Goal: Transaction & Acquisition: Book appointment/travel/reservation

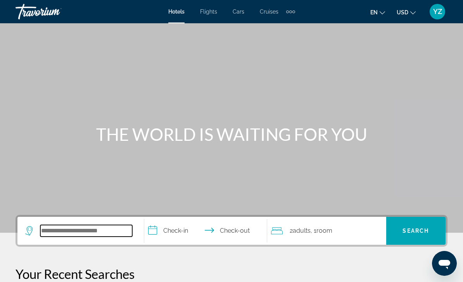
click at [83, 232] on input "Search widget" at bounding box center [86, 231] width 92 height 12
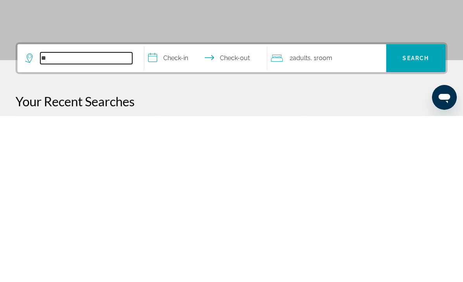
type input "*"
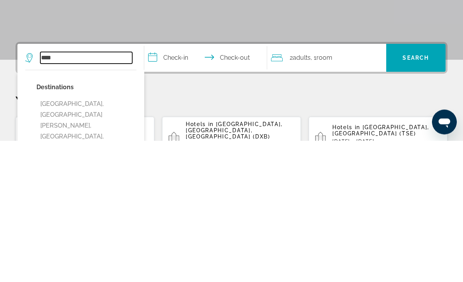
scroll to position [37, 0]
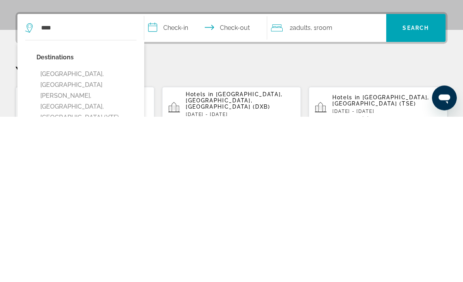
type input "**********"
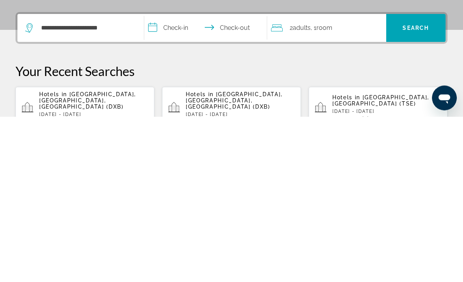
click at [157, 180] on input "**********" at bounding box center [207, 195] width 126 height 30
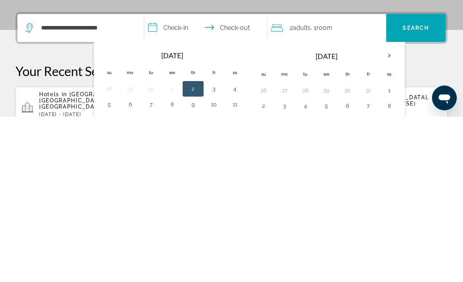
scroll to position [190, 0]
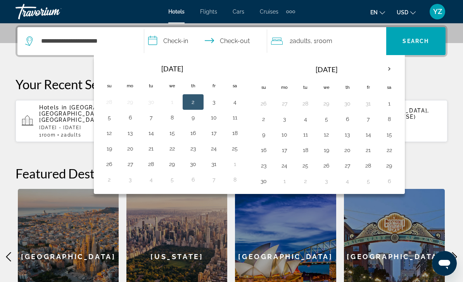
click at [214, 105] on button "3" at bounding box center [214, 102] width 12 height 11
click at [188, 103] on button "2" at bounding box center [193, 102] width 12 height 11
type input "**********"
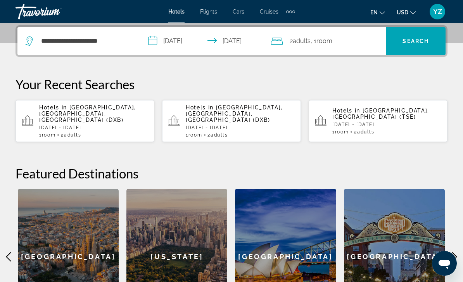
click at [417, 42] on span "Search" at bounding box center [416, 41] width 26 height 6
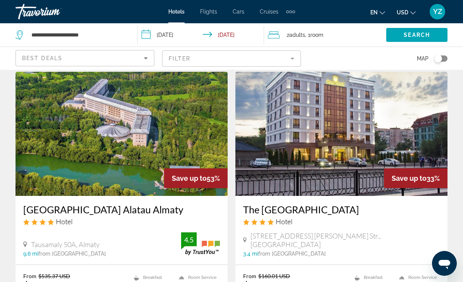
scroll to position [23, 0]
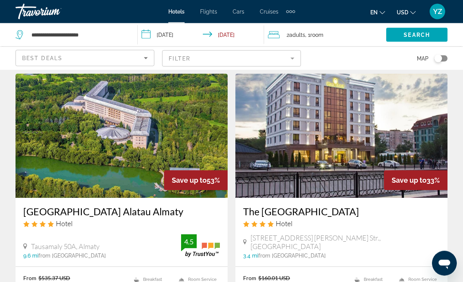
click at [149, 33] on input "**********" at bounding box center [202, 36] width 129 height 26
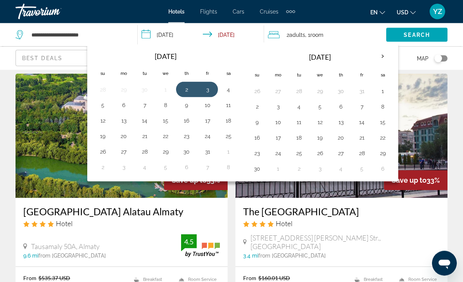
scroll to position [23, 0]
click at [127, 105] on button "6" at bounding box center [124, 105] width 12 height 11
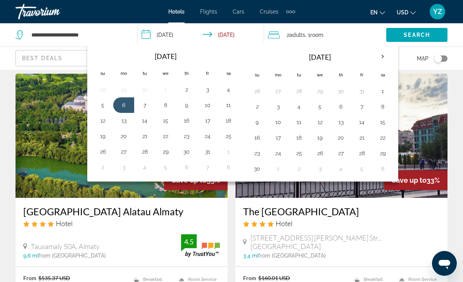
click at [145, 106] on button "7" at bounding box center [144, 105] width 12 height 11
type input "**********"
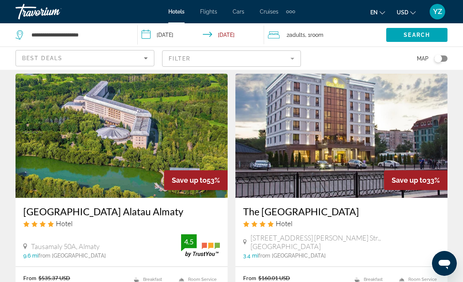
click at [434, 37] on span "Search widget" at bounding box center [416, 35] width 61 height 19
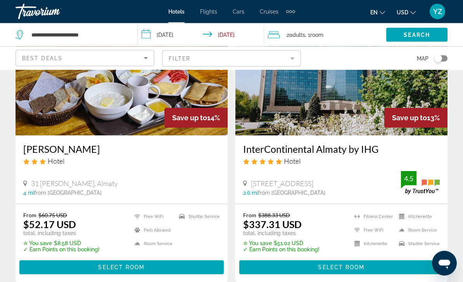
scroll to position [944, 0]
click at [391, 268] on span "Main content" at bounding box center [341, 267] width 204 height 19
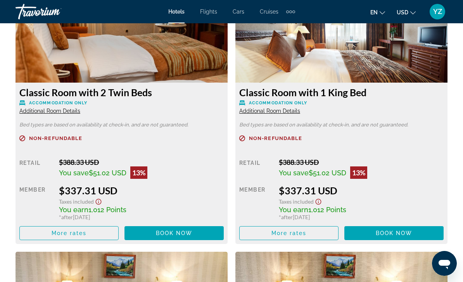
scroll to position [1225, 0]
click at [95, 233] on span "Main content" at bounding box center [69, 233] width 99 height 19
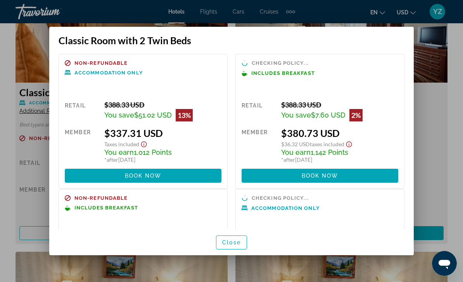
scroll to position [4, 0]
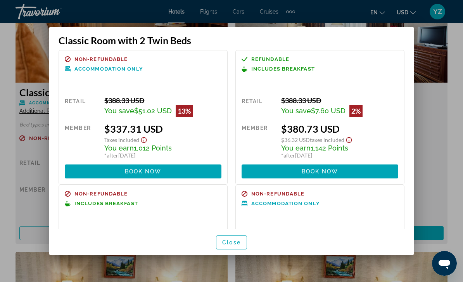
click at [435, 64] on div at bounding box center [231, 141] width 463 height 282
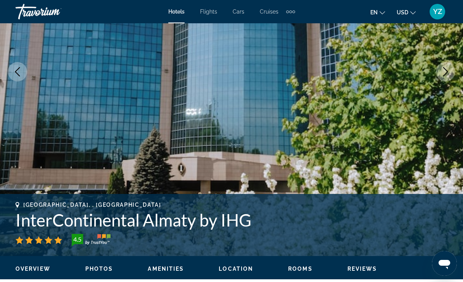
scroll to position [0, 0]
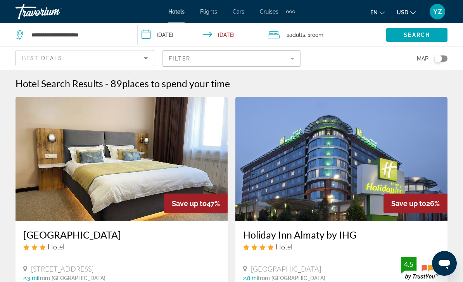
click at [171, 35] on input "**********" at bounding box center [202, 36] width 129 height 26
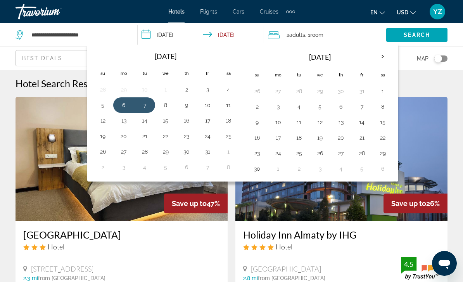
click at [230, 90] on button "4" at bounding box center [228, 89] width 12 height 11
click at [103, 106] on button "5" at bounding box center [103, 105] width 12 height 11
type input "**********"
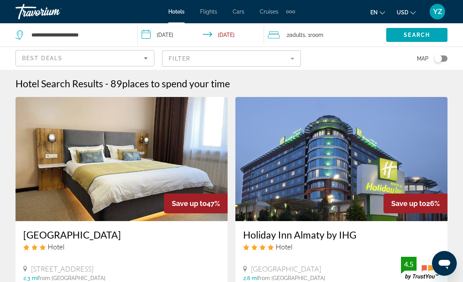
click at [428, 33] on span "Search" at bounding box center [417, 35] width 26 height 6
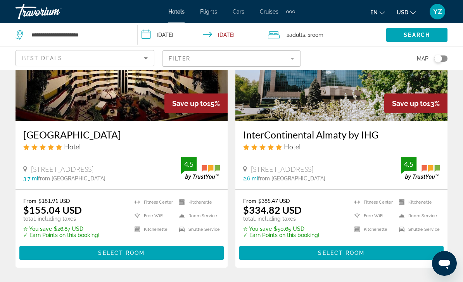
scroll to position [957, 0]
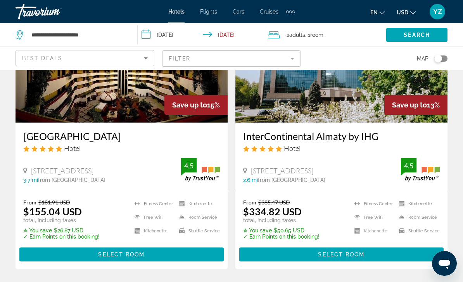
click at [381, 252] on span "Main content" at bounding box center [341, 254] width 204 height 19
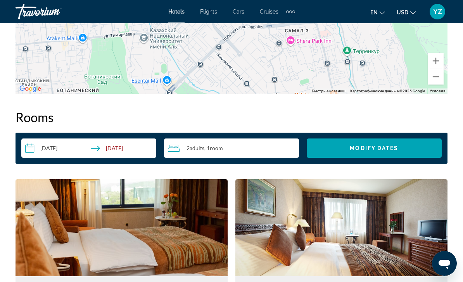
scroll to position [1013, 0]
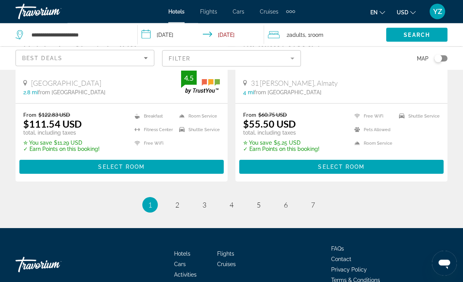
scroll to position [1631, 0]
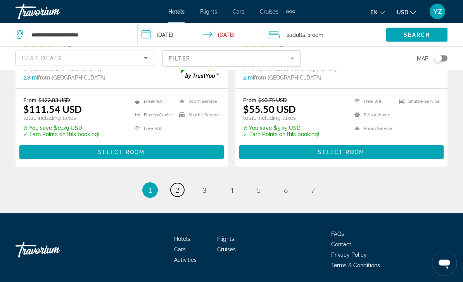
click at [178, 189] on span "2" at bounding box center [177, 190] width 4 height 9
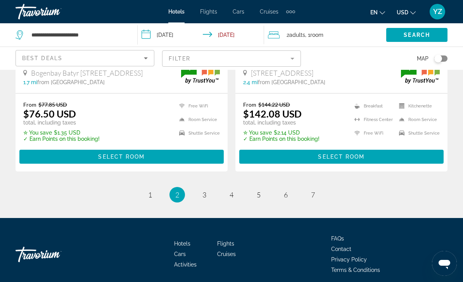
scroll to position [1631, 0]
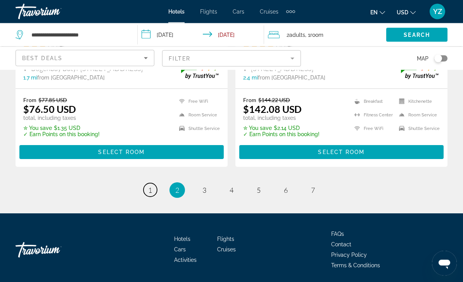
click at [153, 192] on link "page 1" at bounding box center [151, 190] width 14 height 14
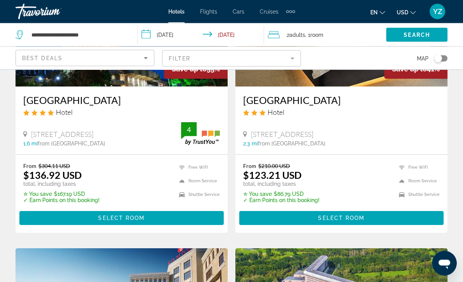
scroll to position [85, 0]
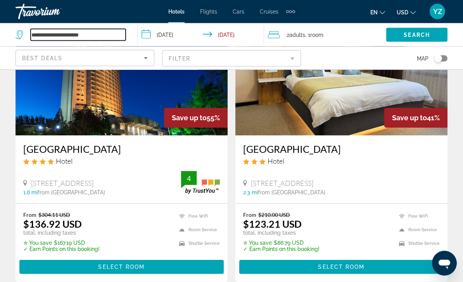
click at [98, 33] on input "**********" at bounding box center [78, 35] width 95 height 12
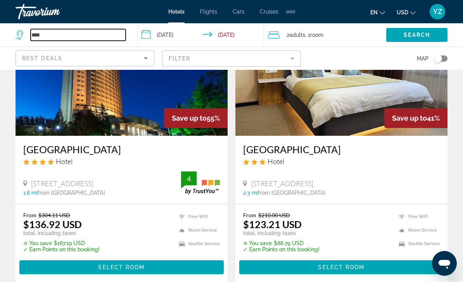
type input "***"
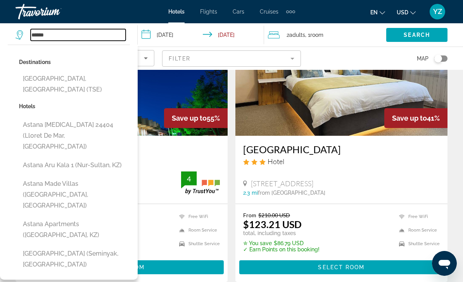
type input "******"
click at [145, 34] on input "**********" at bounding box center [202, 36] width 129 height 26
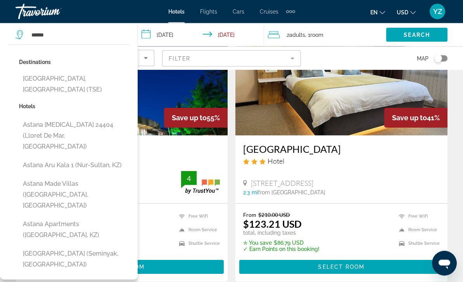
scroll to position [86, 0]
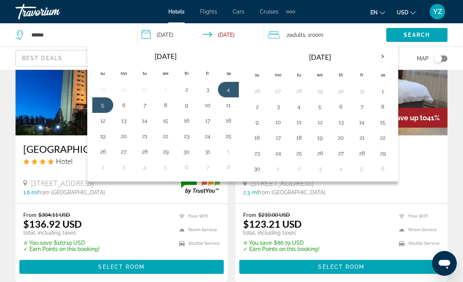
click at [206, 89] on button "3" at bounding box center [207, 89] width 12 height 11
click at [225, 91] on button "4" at bounding box center [228, 89] width 12 height 11
type input "**********"
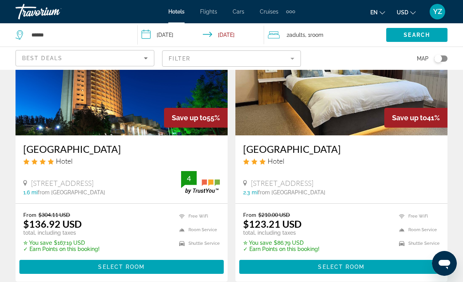
click at [423, 35] on span "Search" at bounding box center [417, 35] width 26 height 6
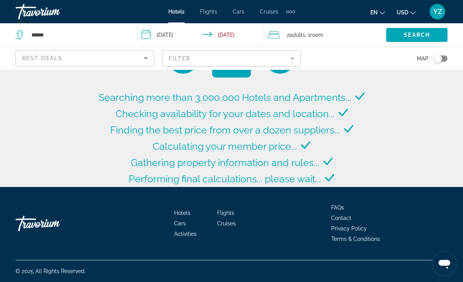
scroll to position [0, 0]
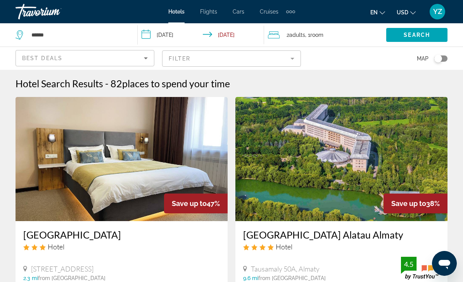
click at [428, 65] on div "Map" at bounding box center [378, 58] width 139 height 23
click at [80, 32] on input "**********" at bounding box center [78, 35] width 95 height 12
click at [121, 35] on input "**********" at bounding box center [78, 35] width 95 height 12
type input "***"
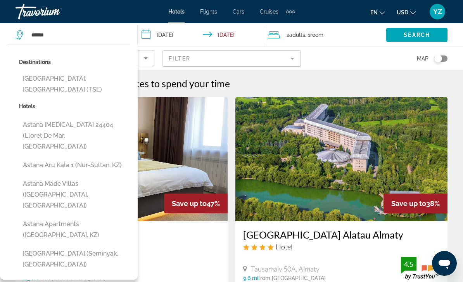
click at [80, 82] on button "[GEOGRAPHIC_DATA], [GEOGRAPHIC_DATA] (TSE)" at bounding box center [74, 84] width 111 height 26
type input "**********"
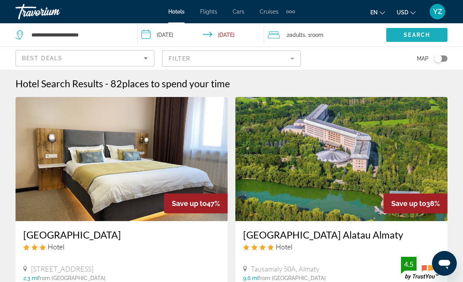
click at [432, 38] on span "Search widget" at bounding box center [416, 35] width 61 height 19
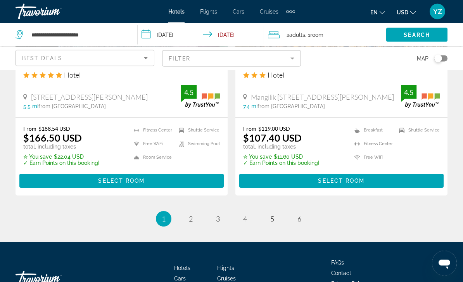
scroll to position [1632, 0]
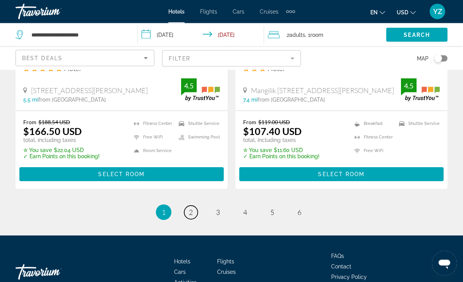
click at [190, 208] on span "2" at bounding box center [191, 212] width 4 height 9
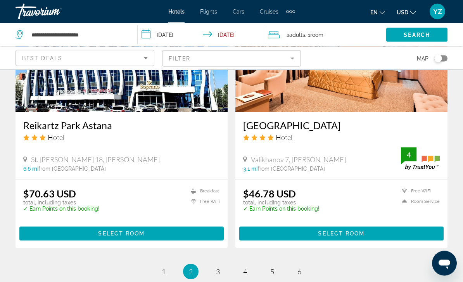
scroll to position [1530, 0]
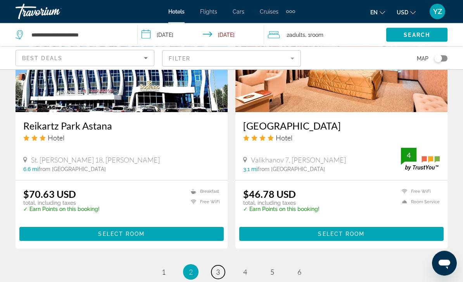
click at [222, 270] on link "page 3" at bounding box center [218, 273] width 14 height 14
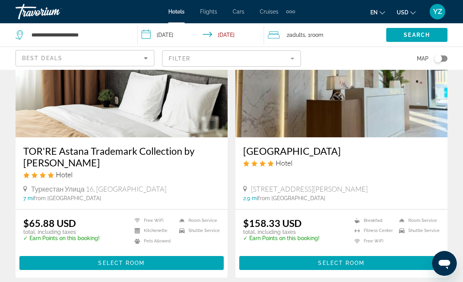
scroll to position [83, 0]
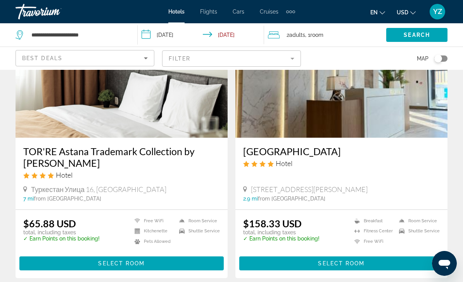
click at [149, 261] on span "Main content" at bounding box center [121, 263] width 204 height 19
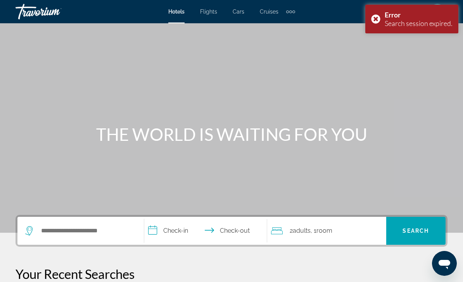
click at [372, 17] on div "Error Search session expired." at bounding box center [411, 19] width 93 height 29
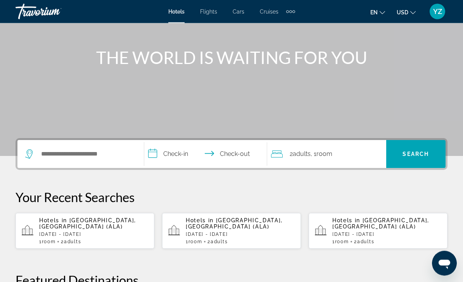
click at [95, 236] on p "[DATE] - [DATE]" at bounding box center [93, 234] width 109 height 5
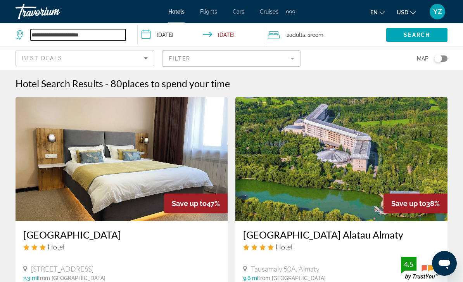
click at [95, 35] on input "**********" at bounding box center [78, 35] width 95 height 12
type input "***"
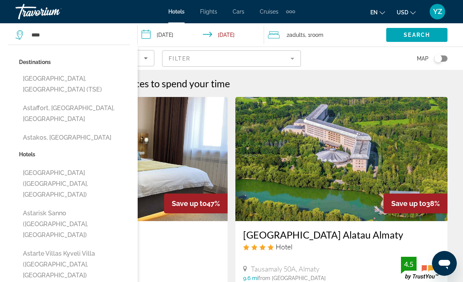
click at [76, 76] on button "[GEOGRAPHIC_DATA], [GEOGRAPHIC_DATA] (TSE)" at bounding box center [74, 84] width 111 height 26
type input "**********"
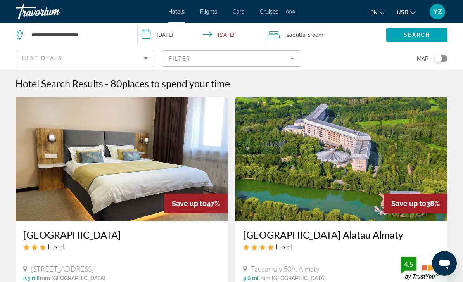
click at [148, 33] on input "**********" at bounding box center [202, 36] width 129 height 26
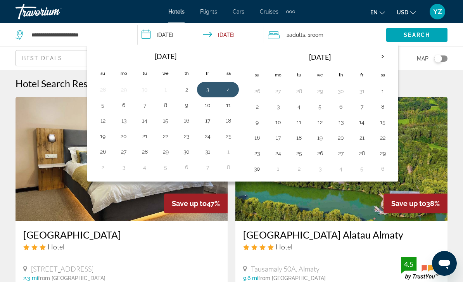
click at [229, 89] on button "4" at bounding box center [228, 89] width 12 height 11
click at [107, 108] on button "5" at bounding box center [103, 105] width 12 height 11
type input "**********"
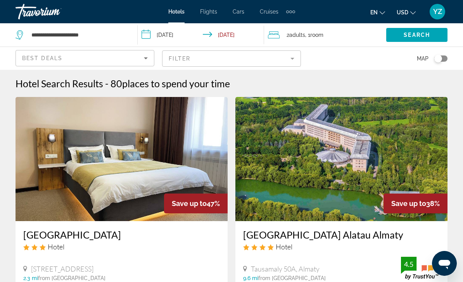
click at [423, 38] on span "Search widget" at bounding box center [416, 35] width 61 height 19
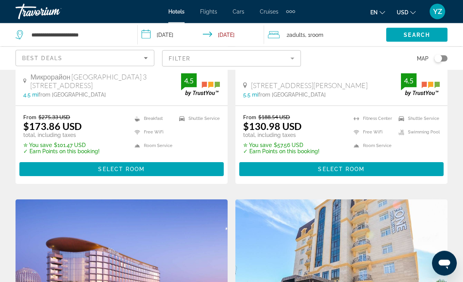
scroll to position [182, 0]
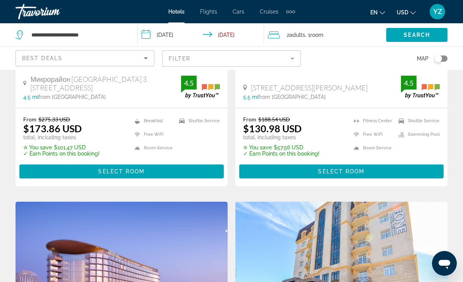
click at [410, 13] on icon "Change currency" at bounding box center [412, 12] width 5 height 5
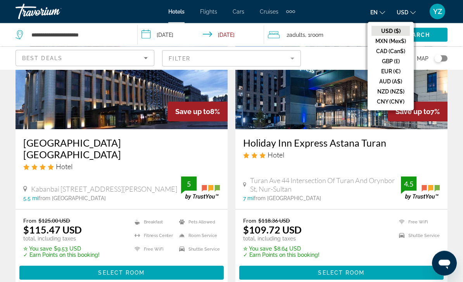
scroll to position [1536, 0]
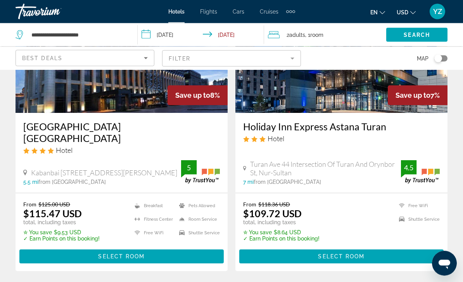
scroll to position [1552, 0]
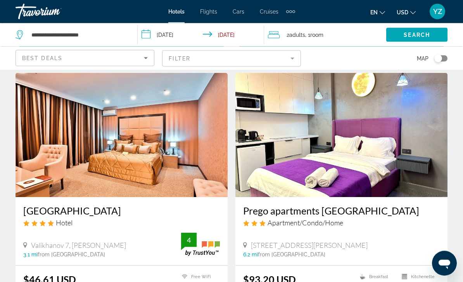
scroll to position [1435, 0]
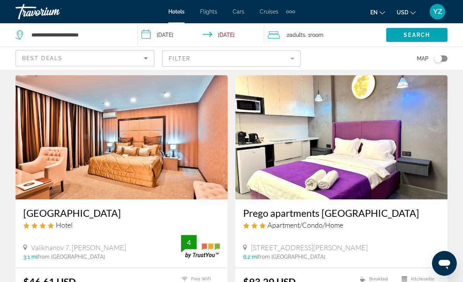
click at [148, 121] on img "Main content" at bounding box center [122, 137] width 212 height 124
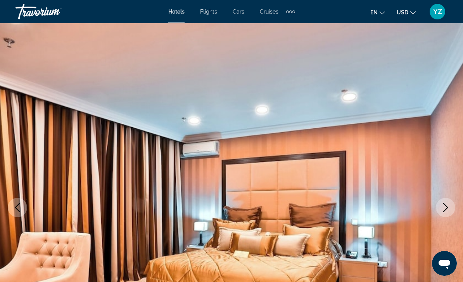
click at [447, 212] on button "Next image" at bounding box center [445, 207] width 19 height 19
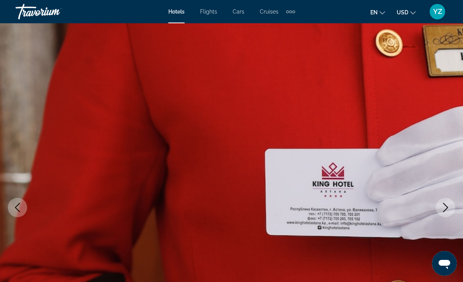
click at [444, 206] on icon "Next image" at bounding box center [445, 207] width 9 height 9
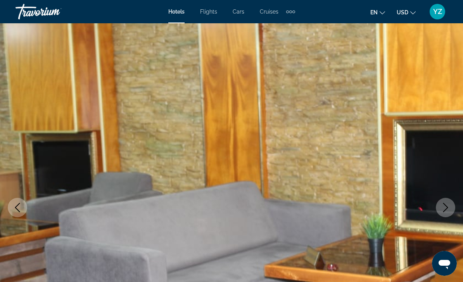
click at [444, 209] on icon "Next image" at bounding box center [445, 207] width 9 height 9
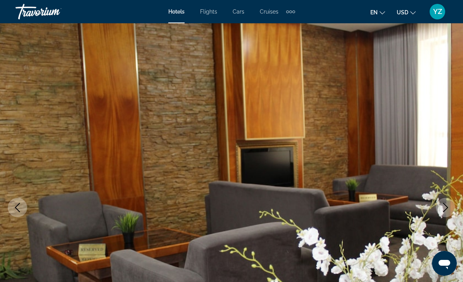
click at [445, 207] on icon "Next image" at bounding box center [445, 207] width 9 height 9
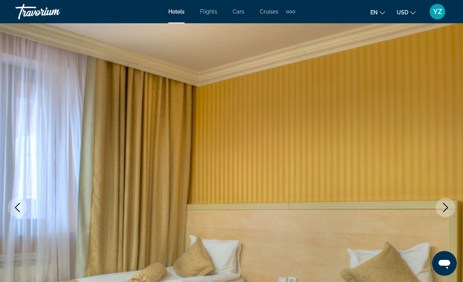
click at [445, 209] on icon "Next image" at bounding box center [445, 207] width 9 height 9
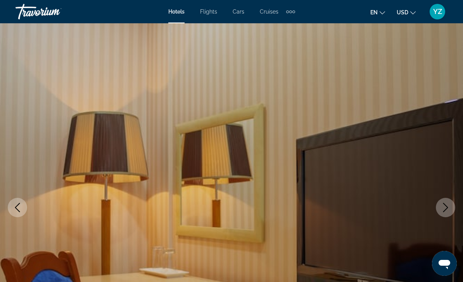
click at [446, 211] on icon "Next image" at bounding box center [445, 207] width 9 height 9
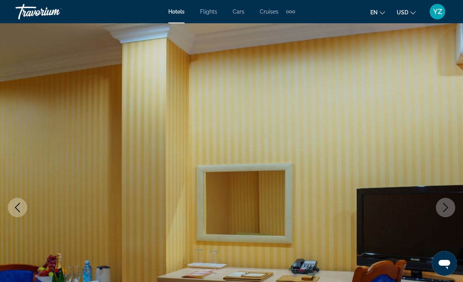
click at [447, 208] on icon "Next image" at bounding box center [445, 207] width 9 height 9
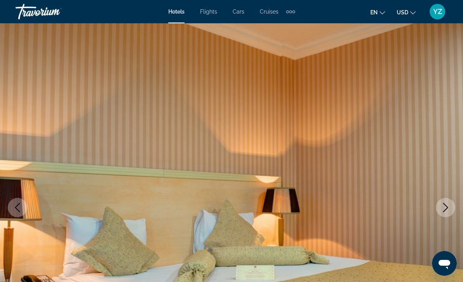
click at [446, 206] on icon "Next image" at bounding box center [445, 207] width 9 height 9
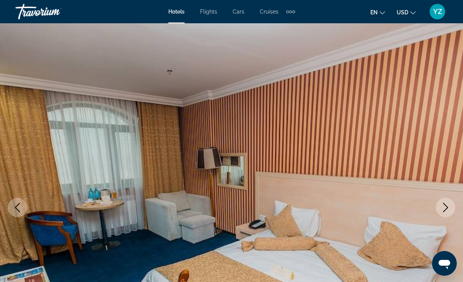
click at [445, 210] on icon "Next image" at bounding box center [445, 207] width 9 height 9
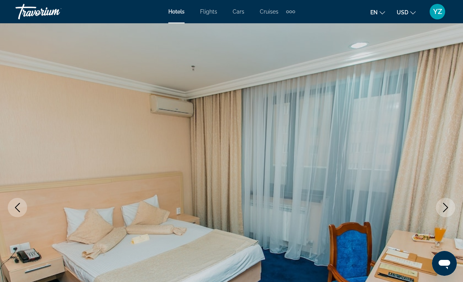
click at [447, 204] on icon "Next image" at bounding box center [445, 207] width 9 height 9
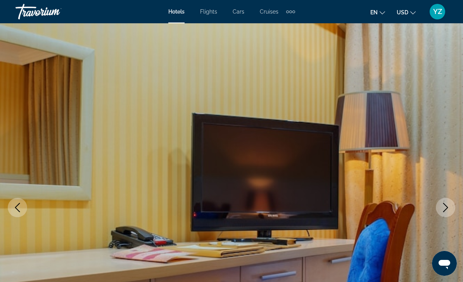
click at [446, 207] on icon "Next image" at bounding box center [445, 207] width 9 height 9
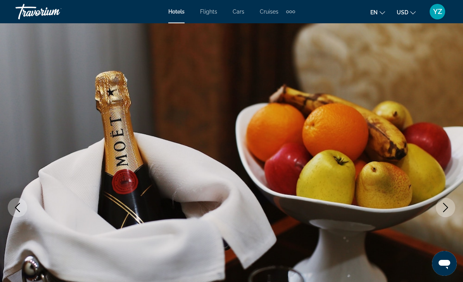
click at [446, 208] on icon "Next image" at bounding box center [445, 207] width 9 height 9
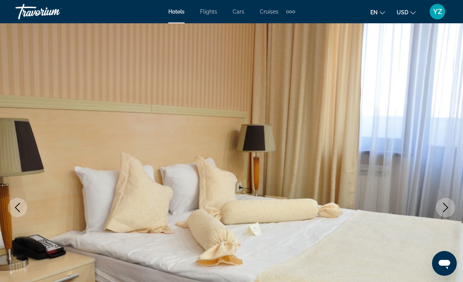
click at [444, 210] on icon "Next image" at bounding box center [445, 207] width 9 height 9
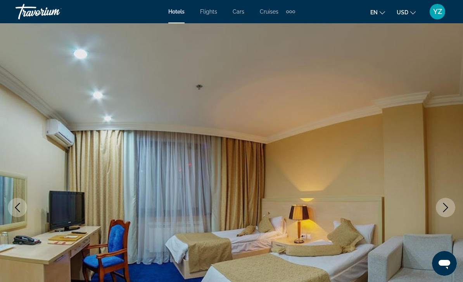
click at [444, 211] on icon "Next image" at bounding box center [445, 207] width 9 height 9
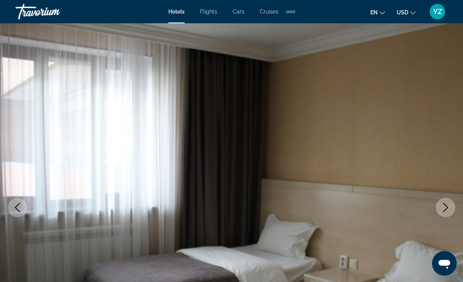
click at [444, 211] on icon "Next image" at bounding box center [445, 207] width 5 height 9
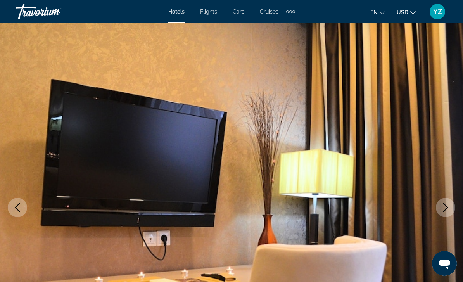
click at [443, 214] on button "Next image" at bounding box center [445, 207] width 19 height 19
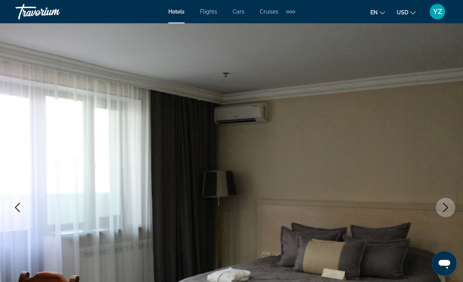
click at [444, 210] on icon "Next image" at bounding box center [445, 207] width 9 height 9
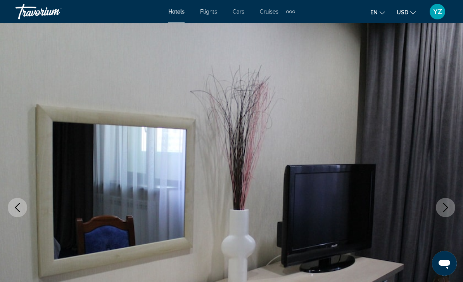
click at [443, 213] on button "Next image" at bounding box center [445, 207] width 19 height 19
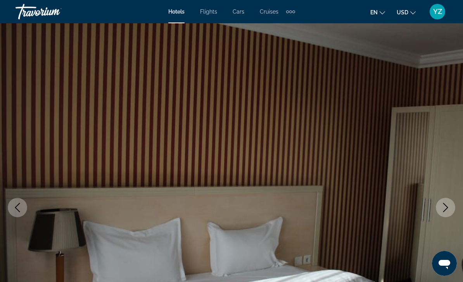
click at [445, 211] on icon "Next image" at bounding box center [445, 207] width 9 height 9
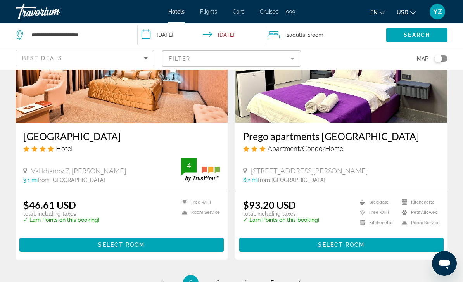
scroll to position [1604, 0]
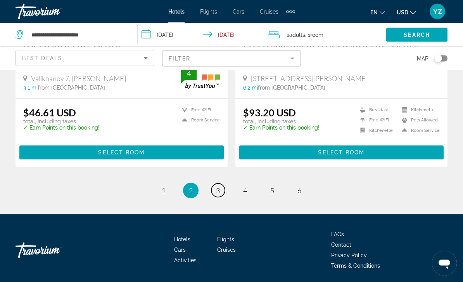
click at [220, 187] on span "3" at bounding box center [218, 191] width 4 height 9
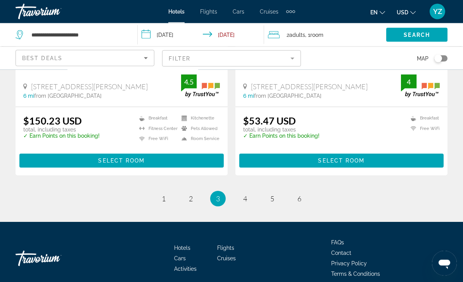
scroll to position [1569, 0]
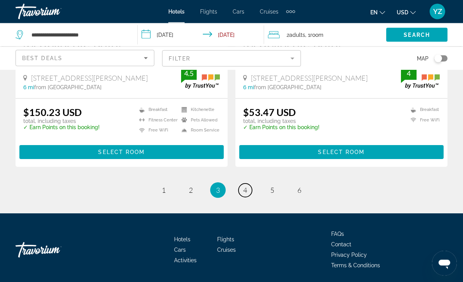
click at [244, 196] on link "page 4" at bounding box center [246, 191] width 14 height 14
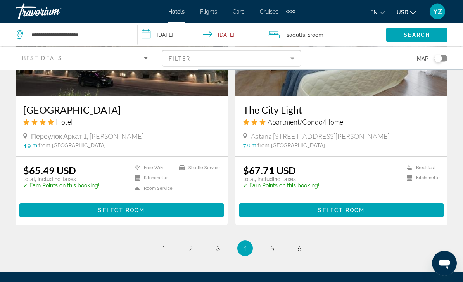
scroll to position [1567, 0]
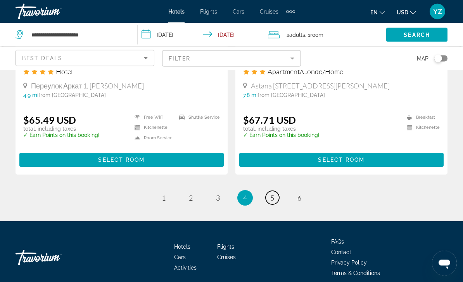
click at [274, 194] on span "5" at bounding box center [272, 198] width 4 height 9
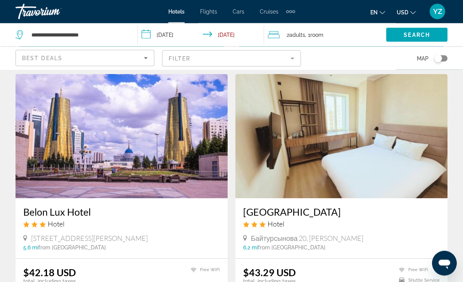
scroll to position [1382, 0]
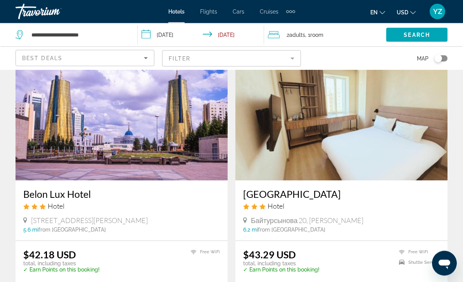
click at [399, 126] on img "Main content" at bounding box center [341, 119] width 212 height 124
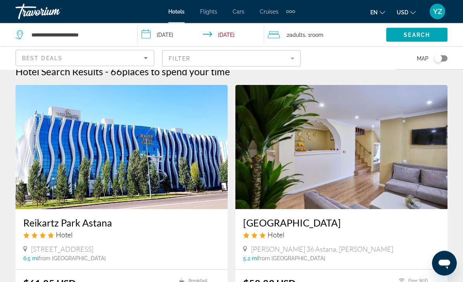
scroll to position [12, 0]
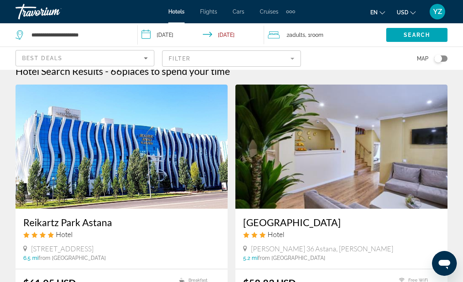
click at [57, 165] on img "Main content" at bounding box center [122, 147] width 212 height 124
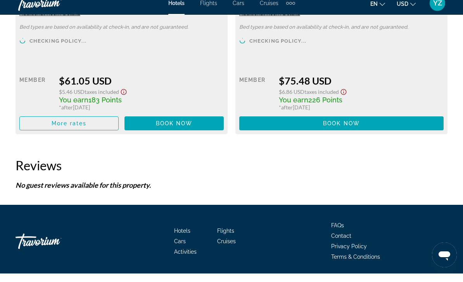
scroll to position [1338, 0]
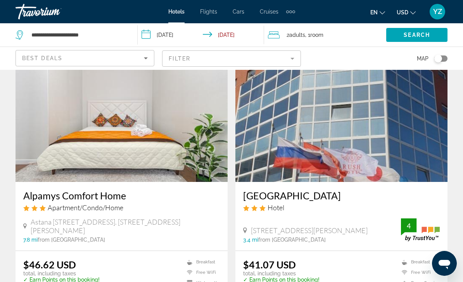
scroll to position [1129, 0]
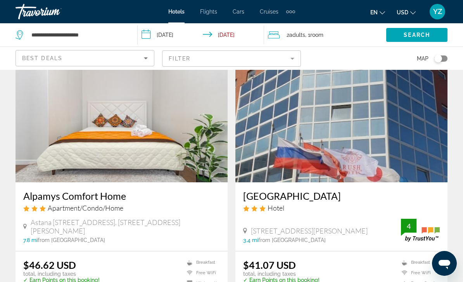
click at [395, 139] on img "Main content" at bounding box center [341, 120] width 212 height 124
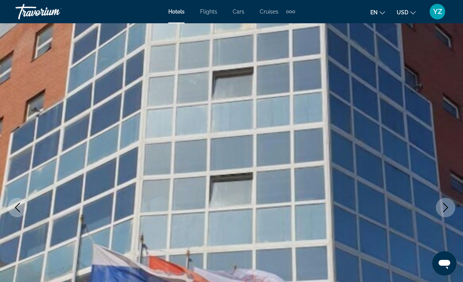
click at [445, 207] on icon "Next image" at bounding box center [445, 207] width 9 height 9
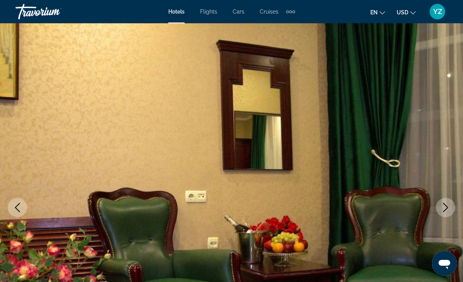
click at [442, 213] on button "Next image" at bounding box center [445, 207] width 19 height 19
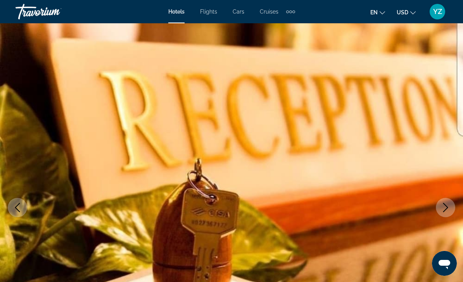
click at [438, 214] on button "Next image" at bounding box center [445, 207] width 19 height 19
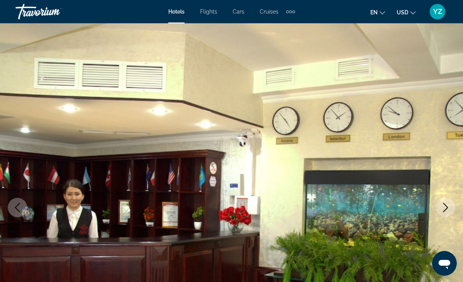
click at [450, 207] on icon "Next image" at bounding box center [445, 207] width 9 height 9
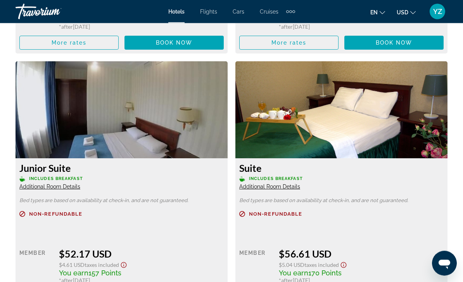
scroll to position [1438, 0]
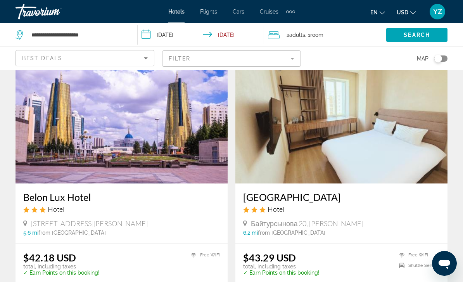
scroll to position [1400, 0]
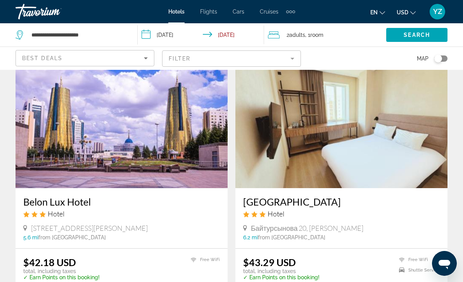
click at [73, 157] on img "Main content" at bounding box center [122, 126] width 212 height 124
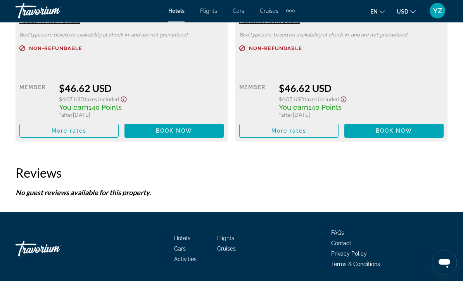
scroll to position [1321, 0]
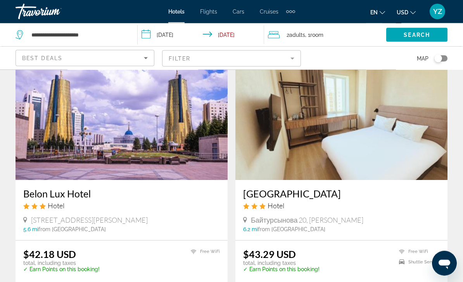
scroll to position [1406, 0]
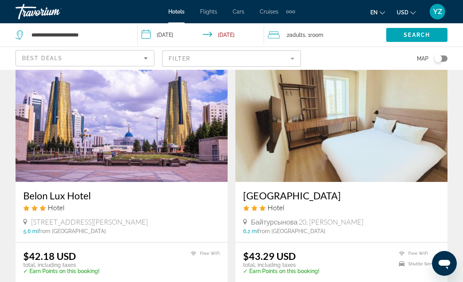
click at [401, 105] on img "Main content" at bounding box center [341, 120] width 212 height 124
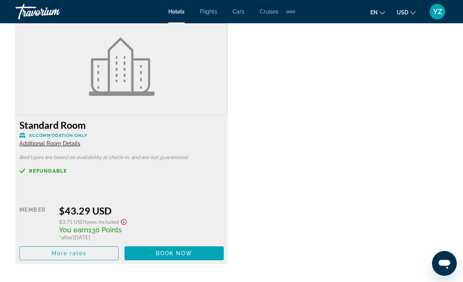
scroll to position [694, 0]
click at [180, 251] on span "Book now" at bounding box center [174, 254] width 37 height 6
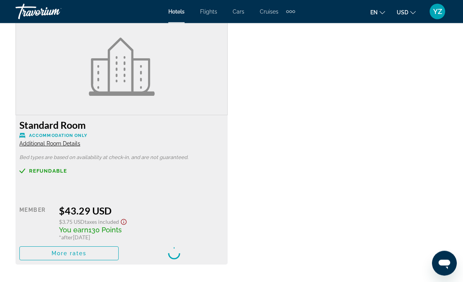
scroll to position [694, 0]
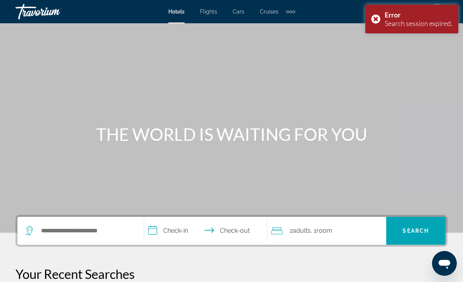
click at [379, 21] on div "Error Search session expired." at bounding box center [411, 19] width 93 height 29
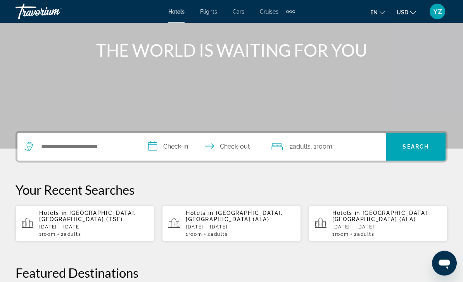
scroll to position [85, 0]
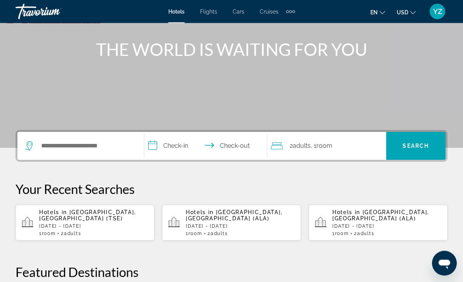
click at [109, 222] on div "Hotels in [GEOGRAPHIC_DATA], [GEOGRAPHIC_DATA] (TSE) [DATE] - [DATE] 1 Room roo…" at bounding box center [93, 222] width 109 height 27
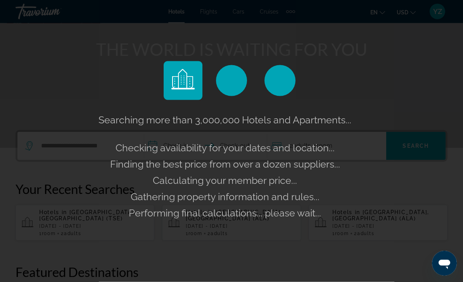
scroll to position [85, 0]
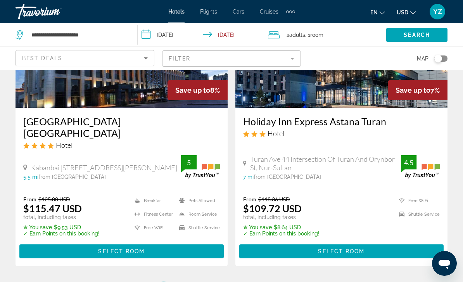
scroll to position [1632, 0]
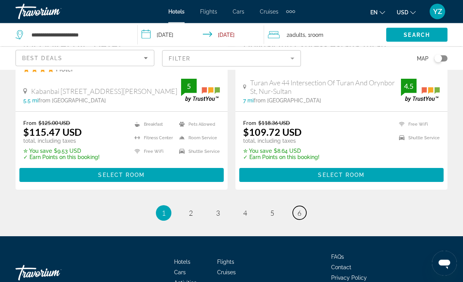
click at [300, 209] on span "6" at bounding box center [300, 213] width 4 height 9
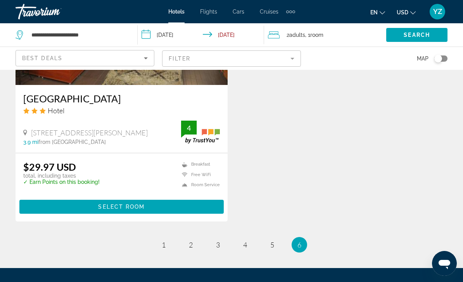
scroll to position [691, 0]
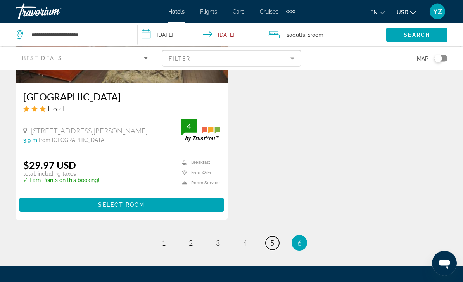
click at [275, 248] on link "page 5" at bounding box center [273, 244] width 14 height 14
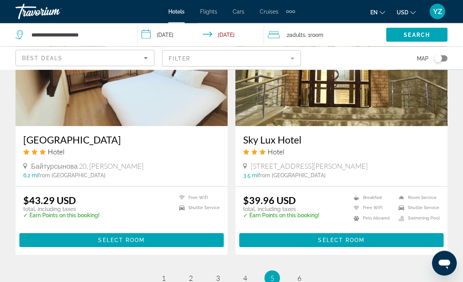
scroll to position [1462, 0]
click at [248, 280] on link "page 4" at bounding box center [246, 278] width 14 height 14
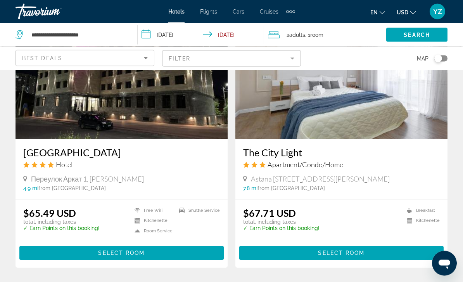
scroll to position [1567, 0]
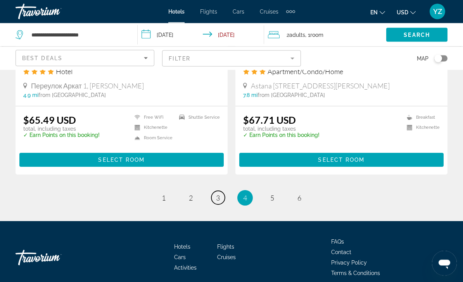
click at [218, 194] on link "page 3" at bounding box center [218, 198] width 14 height 14
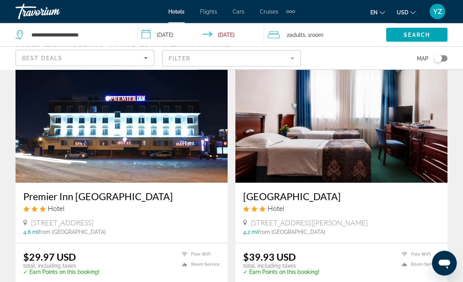
scroll to position [38, 0]
click at [171, 129] on img "Main content" at bounding box center [122, 121] width 212 height 124
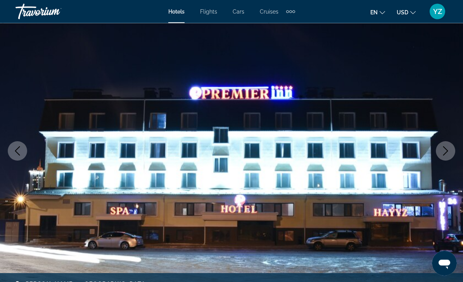
scroll to position [57, 0]
click at [444, 152] on icon "Next image" at bounding box center [445, 150] width 9 height 9
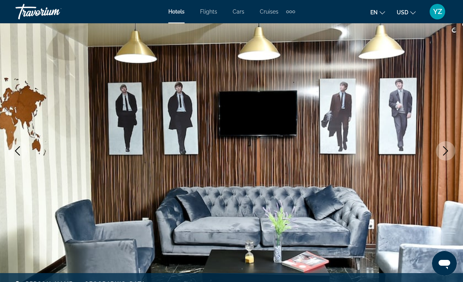
click at [443, 149] on icon "Next image" at bounding box center [445, 150] width 9 height 9
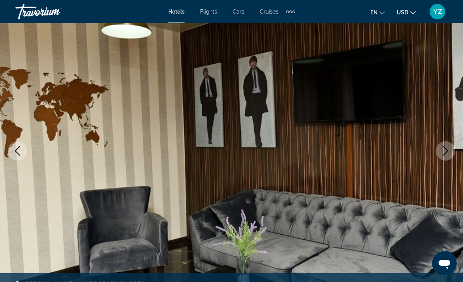
click at [442, 149] on icon "Next image" at bounding box center [445, 150] width 9 height 9
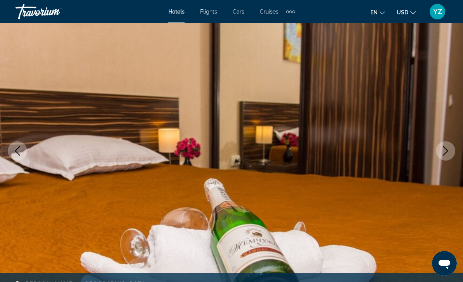
click at [445, 151] on icon "Next image" at bounding box center [445, 150] width 9 height 9
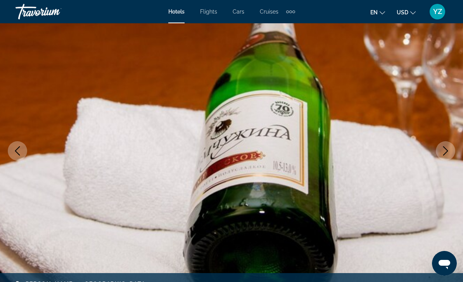
click at [442, 151] on icon "Next image" at bounding box center [445, 150] width 9 height 9
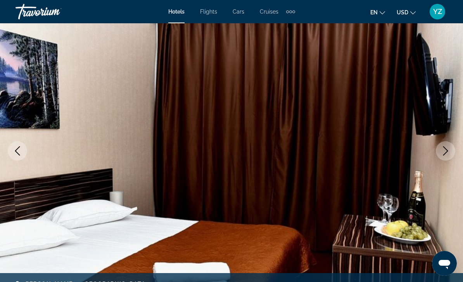
click at [447, 152] on icon "Next image" at bounding box center [445, 150] width 9 height 9
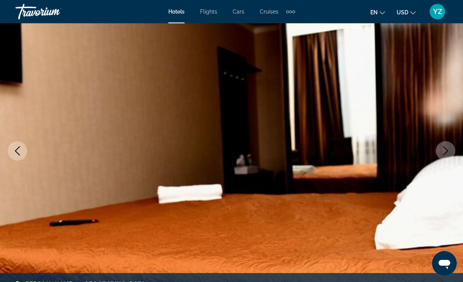
click at [442, 155] on icon "Next image" at bounding box center [445, 150] width 9 height 9
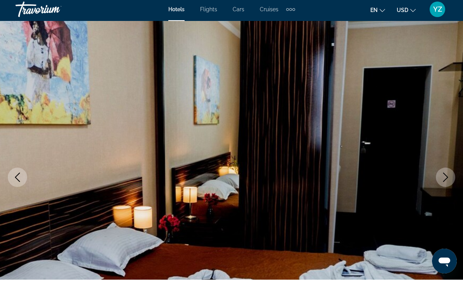
scroll to position [0, 0]
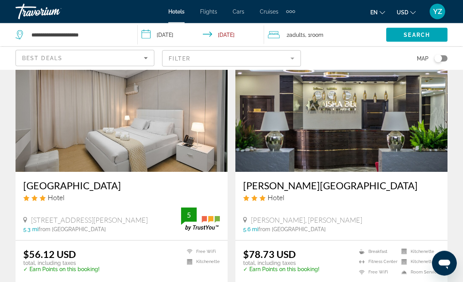
scroll to position [875, 0]
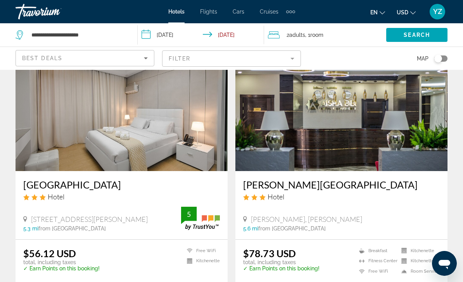
click at [134, 121] on img "Main content" at bounding box center [122, 109] width 212 height 124
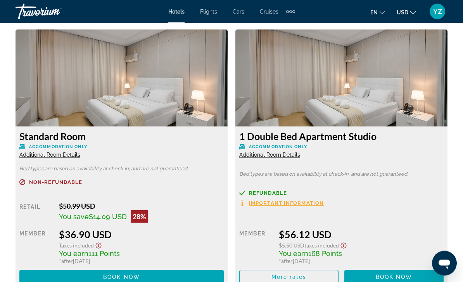
scroll to position [1184, 0]
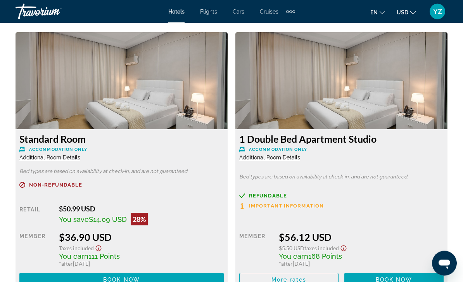
click at [164, 83] on img "Main content" at bounding box center [122, 81] width 212 height 97
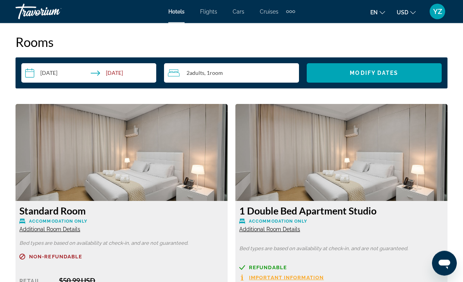
scroll to position [1113, 0]
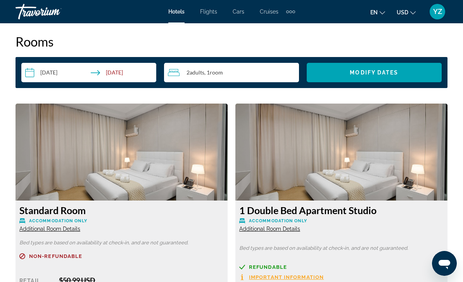
click at [152, 158] on img "Main content" at bounding box center [122, 152] width 212 height 97
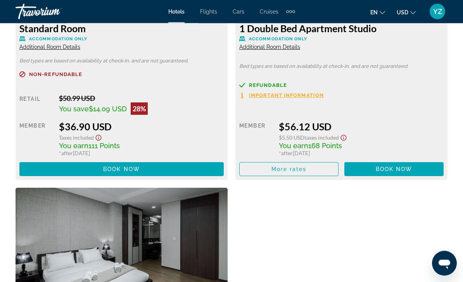
scroll to position [1285, 0]
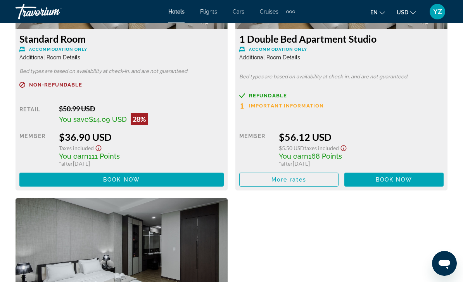
click at [161, 179] on span "Main content" at bounding box center [121, 179] width 204 height 19
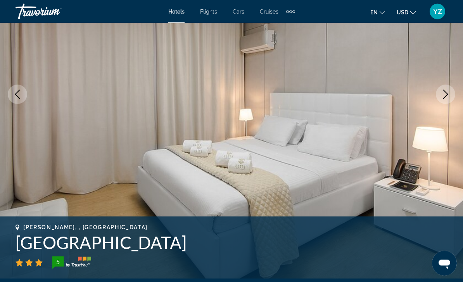
scroll to position [112, 0]
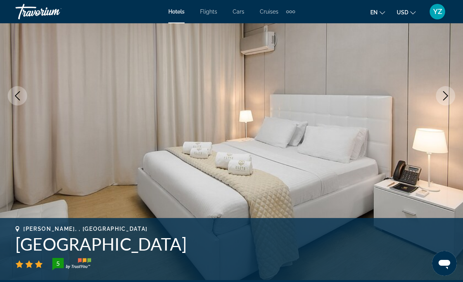
click at [443, 94] on icon "Next image" at bounding box center [445, 95] width 9 height 9
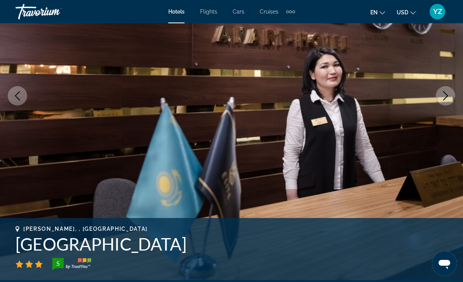
click at [441, 98] on button "Next image" at bounding box center [445, 95] width 19 height 19
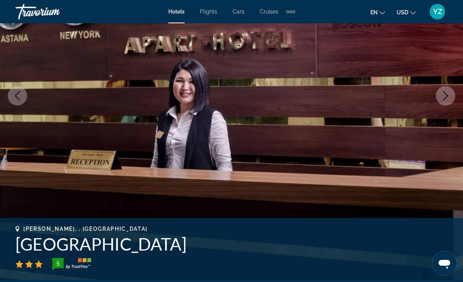
click at [437, 100] on button "Next image" at bounding box center [445, 95] width 19 height 19
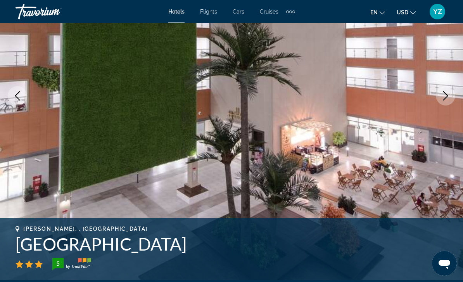
click at [402, 173] on img "Main content" at bounding box center [231, 96] width 463 height 369
click at [438, 97] on button "Next image" at bounding box center [445, 95] width 19 height 19
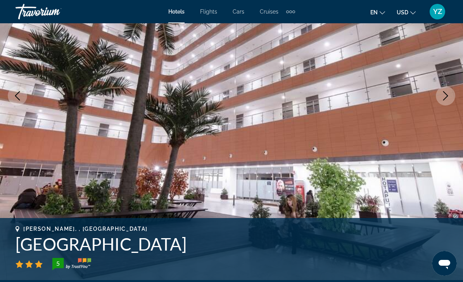
click at [442, 94] on icon "Next image" at bounding box center [445, 95] width 9 height 9
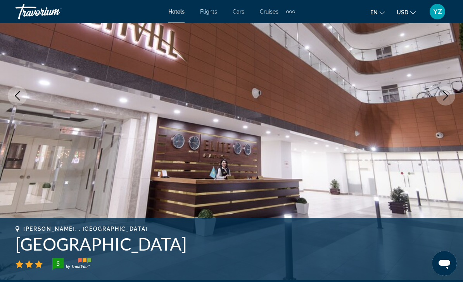
click at [439, 97] on button "Next image" at bounding box center [445, 95] width 19 height 19
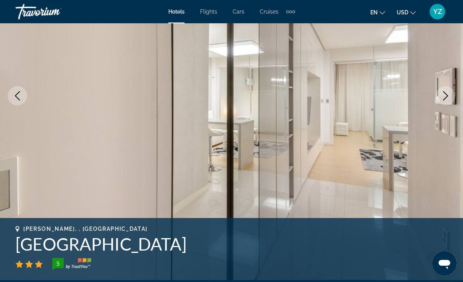
click at [440, 95] on button "Next image" at bounding box center [445, 95] width 19 height 19
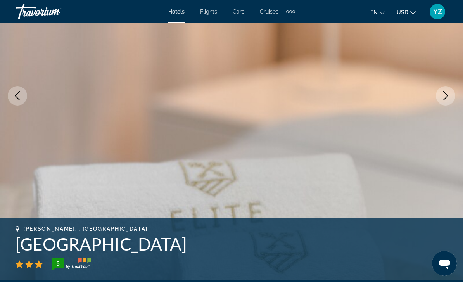
click at [442, 93] on icon "Next image" at bounding box center [445, 95] width 9 height 9
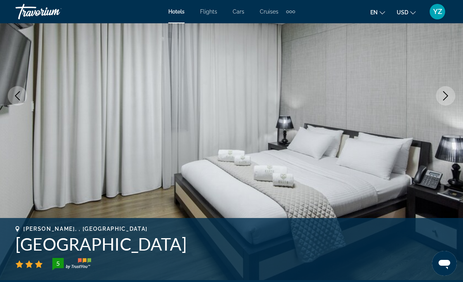
click at [441, 95] on icon "Next image" at bounding box center [445, 95] width 9 height 9
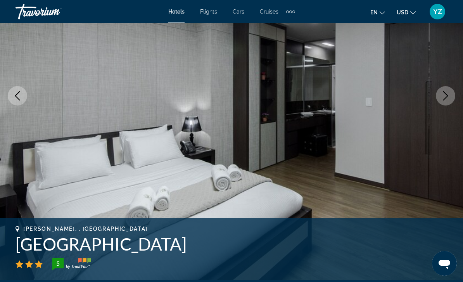
click at [443, 94] on icon "Next image" at bounding box center [445, 95] width 9 height 9
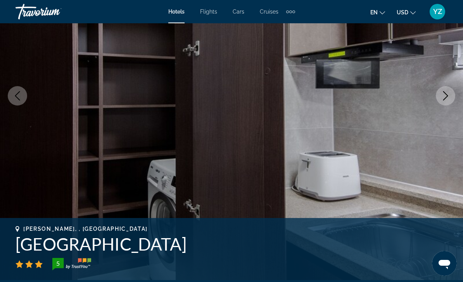
click at [409, 147] on img "Main content" at bounding box center [231, 96] width 463 height 369
click at [443, 95] on icon "Next image" at bounding box center [445, 95] width 9 height 9
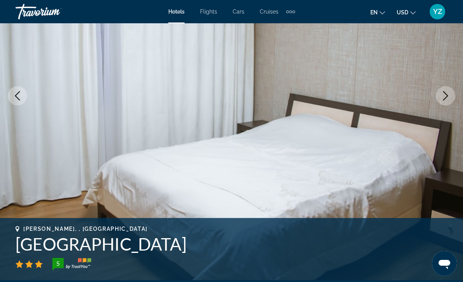
click at [443, 95] on icon "Next image" at bounding box center [445, 95] width 9 height 9
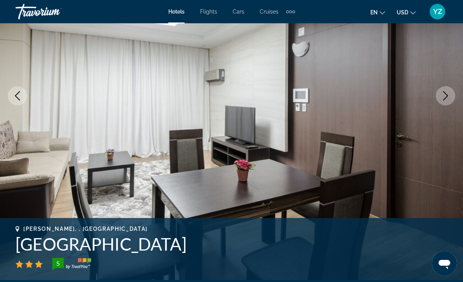
click at [440, 93] on button "Next image" at bounding box center [445, 95] width 19 height 19
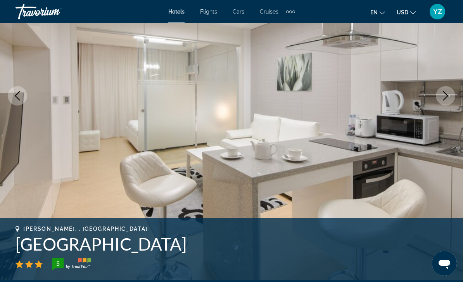
click at [440, 100] on button "Next image" at bounding box center [445, 95] width 19 height 19
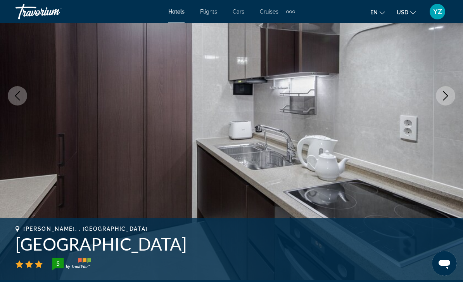
click at [439, 99] on button "Next image" at bounding box center [445, 95] width 19 height 19
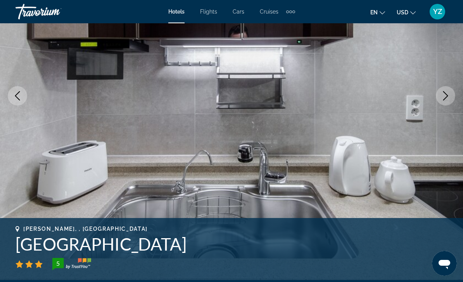
click at [441, 98] on icon "Next image" at bounding box center [445, 95] width 9 height 9
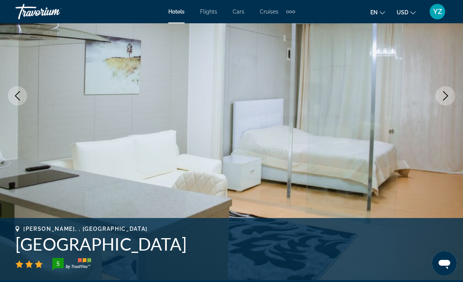
click at [440, 98] on button "Next image" at bounding box center [445, 95] width 19 height 19
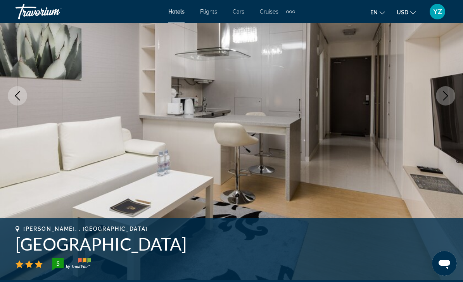
click at [445, 97] on icon "Next image" at bounding box center [445, 95] width 9 height 9
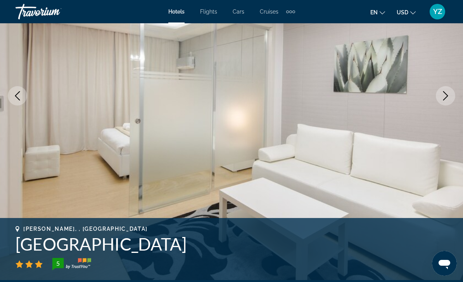
click at [440, 99] on button "Next image" at bounding box center [445, 95] width 19 height 19
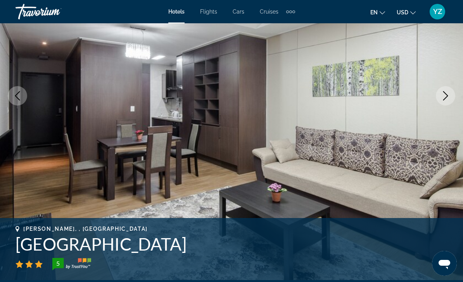
click at [442, 98] on icon "Next image" at bounding box center [445, 95] width 9 height 9
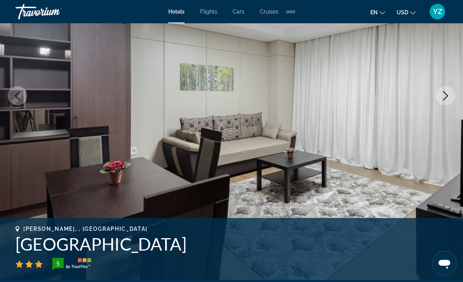
click at [441, 98] on button "Next image" at bounding box center [445, 95] width 19 height 19
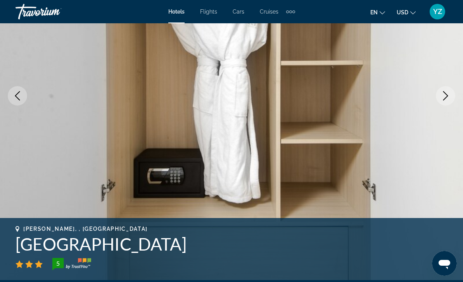
click at [438, 98] on button "Next image" at bounding box center [445, 95] width 19 height 19
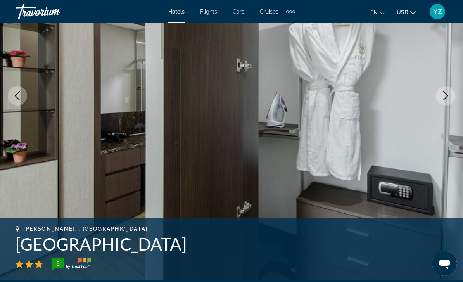
click at [444, 96] on icon "Next image" at bounding box center [445, 95] width 9 height 9
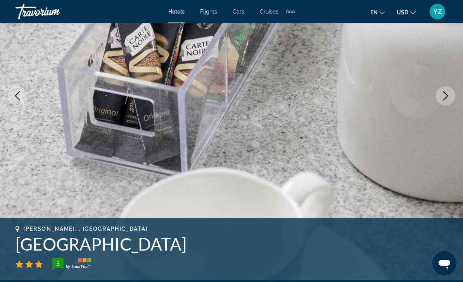
click at [442, 97] on icon "Next image" at bounding box center [445, 95] width 9 height 9
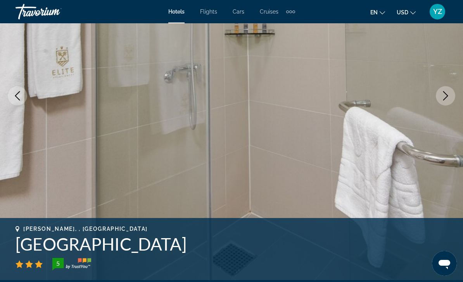
click at [441, 98] on button "Next image" at bounding box center [445, 95] width 19 height 19
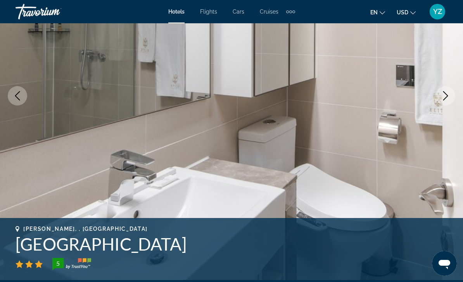
click at [440, 99] on button "Next image" at bounding box center [445, 95] width 19 height 19
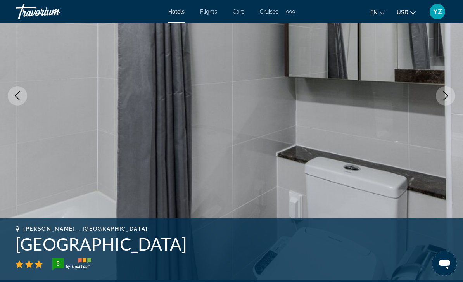
click at [443, 96] on icon "Next image" at bounding box center [445, 95] width 9 height 9
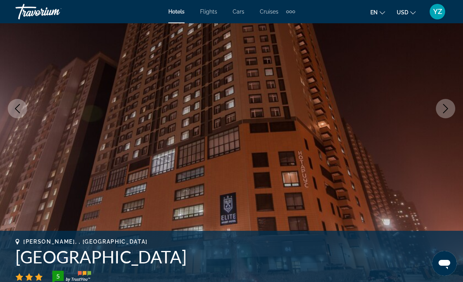
scroll to position [99, 0]
click at [442, 116] on button "Next image" at bounding box center [445, 108] width 19 height 19
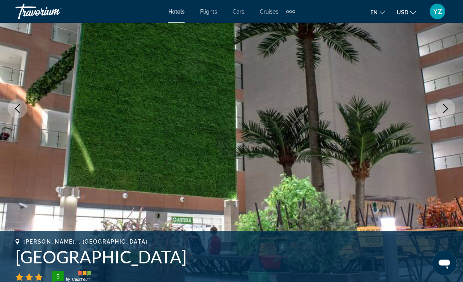
click at [438, 109] on button "Next image" at bounding box center [445, 108] width 19 height 19
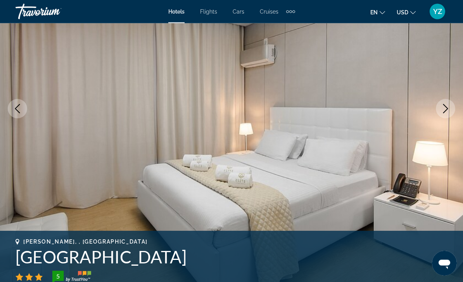
click at [441, 110] on icon "Next image" at bounding box center [445, 108] width 9 height 9
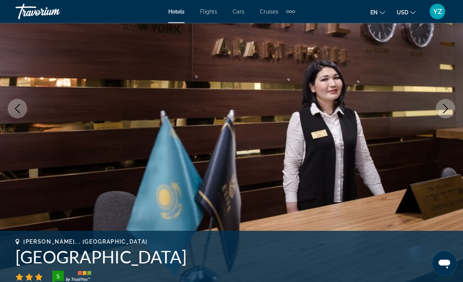
click at [442, 111] on icon "Next image" at bounding box center [445, 108] width 9 height 9
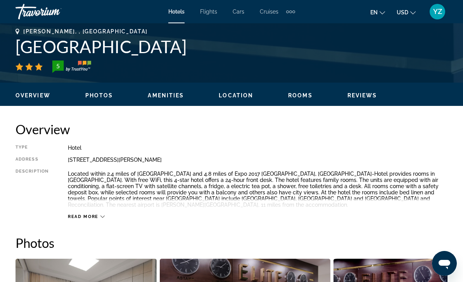
scroll to position [292, 0]
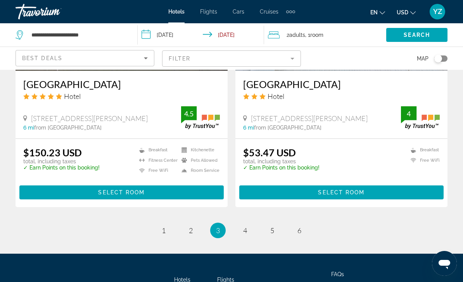
scroll to position [1529, 0]
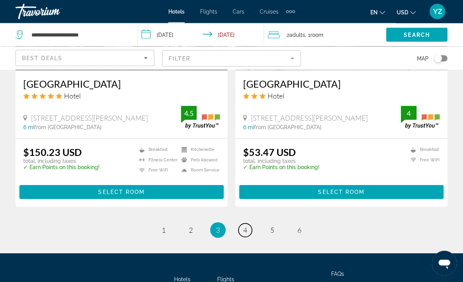
click at [243, 230] on span "4" at bounding box center [245, 230] width 4 height 9
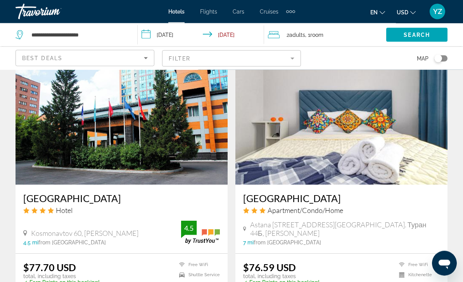
scroll to position [874, 0]
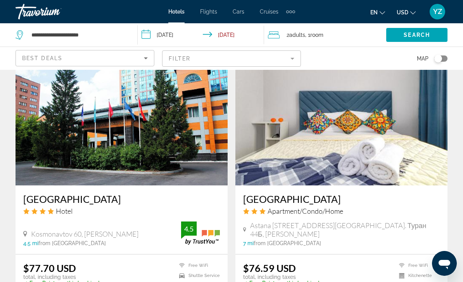
click at [149, 115] on img "Main content" at bounding box center [122, 123] width 212 height 124
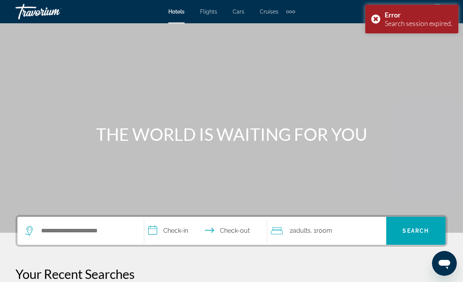
click at [381, 18] on div "Error Search session expired." at bounding box center [411, 19] width 93 height 29
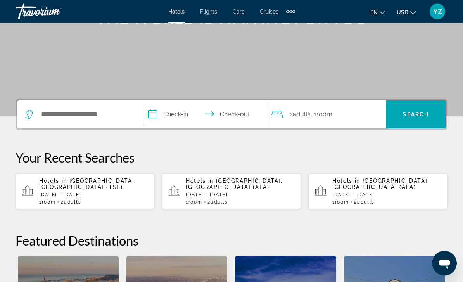
click at [51, 185] on span "[GEOGRAPHIC_DATA], [GEOGRAPHIC_DATA] (TSE)" at bounding box center [87, 184] width 97 height 12
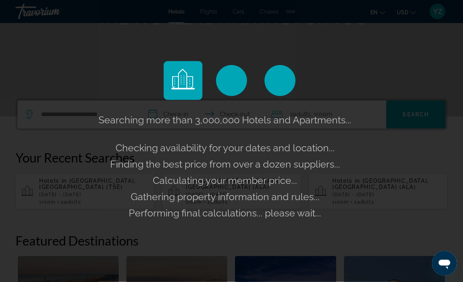
scroll to position [116, 0]
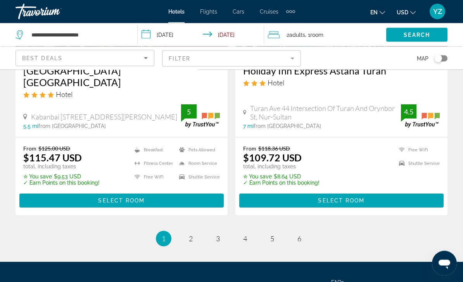
scroll to position [1615, 0]
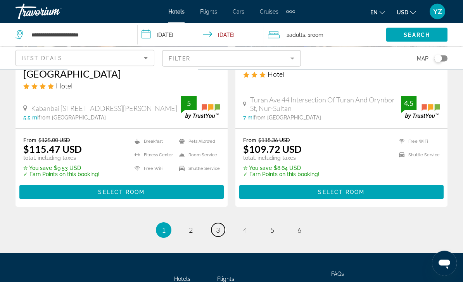
click at [224, 223] on link "page 3" at bounding box center [218, 230] width 14 height 14
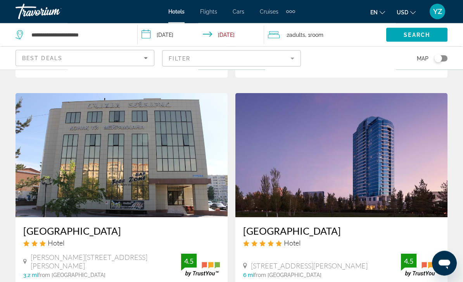
scroll to position [1381, 0]
click at [148, 153] on img "Main content" at bounding box center [122, 155] width 212 height 124
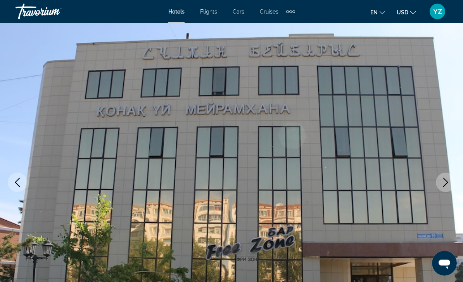
scroll to position [26, 0]
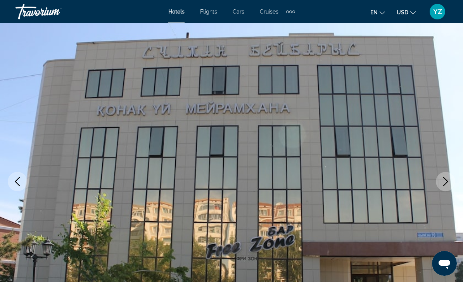
click at [446, 181] on icon "Next image" at bounding box center [445, 181] width 9 height 9
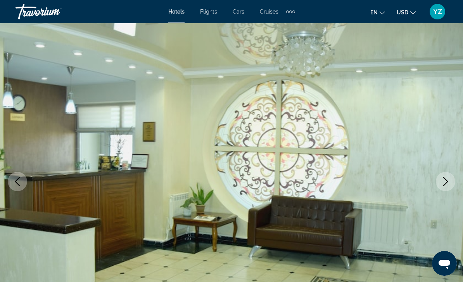
click at [442, 180] on icon "Next image" at bounding box center [445, 181] width 9 height 9
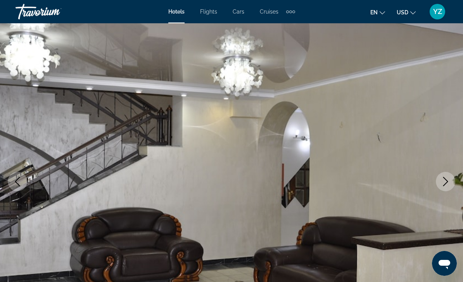
click at [443, 183] on icon "Next image" at bounding box center [445, 181] width 9 height 9
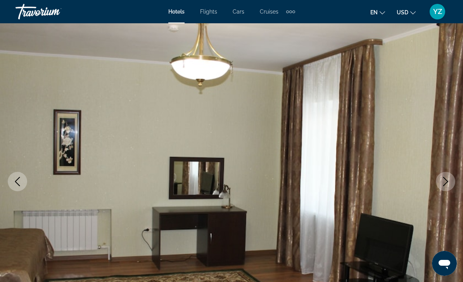
click at [441, 183] on icon "Next image" at bounding box center [445, 181] width 9 height 9
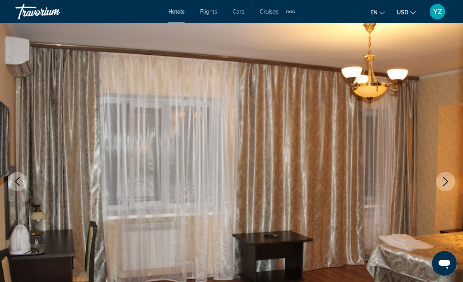
click at [445, 180] on icon "Next image" at bounding box center [445, 181] width 9 height 9
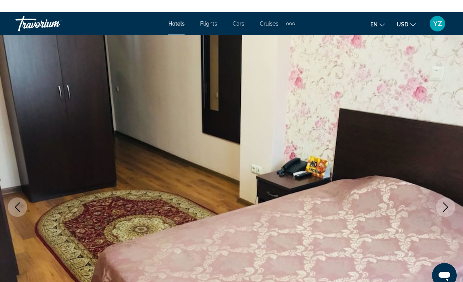
scroll to position [0, 0]
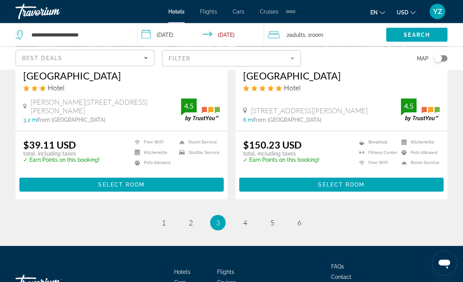
scroll to position [1569, 0]
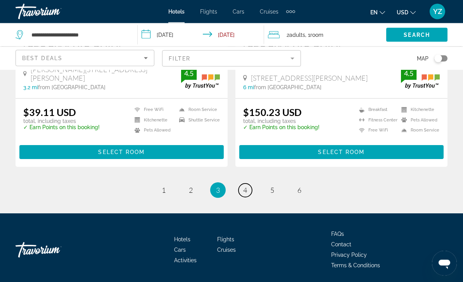
click at [247, 190] on span "4" at bounding box center [245, 190] width 4 height 9
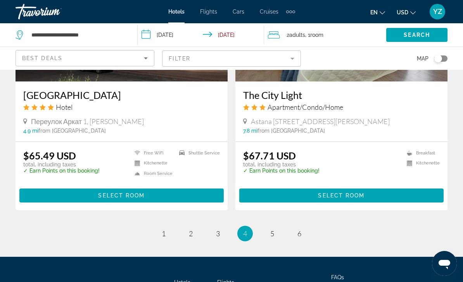
scroll to position [1538, 0]
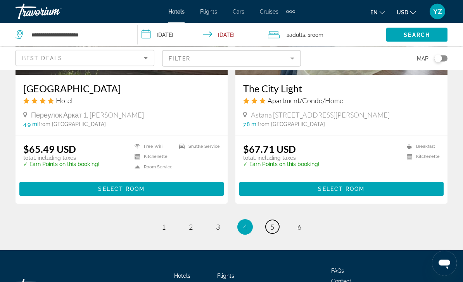
click at [274, 223] on span "5" at bounding box center [272, 227] width 4 height 9
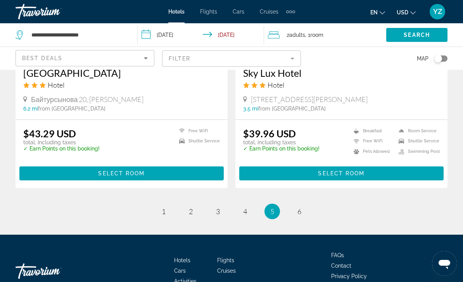
scroll to position [1550, 0]
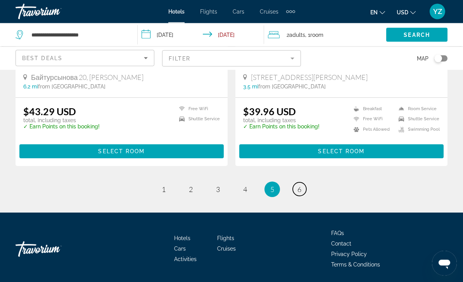
click at [301, 191] on span "6" at bounding box center [300, 189] width 4 height 9
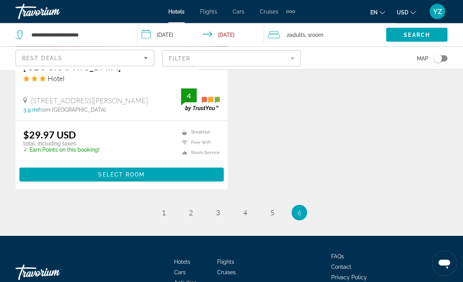
scroll to position [744, 0]
